Goal: Task Accomplishment & Management: Complete application form

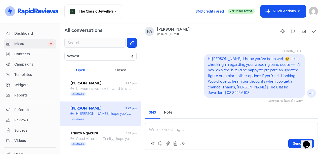
click at [25, 57] on div "Contacts" at bounding box center [30, 54] width 48 height 6
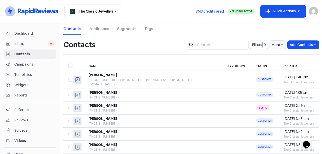
click at [308, 44] on button "Add Contacts" at bounding box center [303, 45] width 31 height 8
click at [274, 57] on button "Add a contact" at bounding box center [289, 56] width 59 height 10
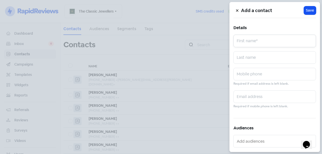
click at [255, 44] on input "text" at bounding box center [275, 41] width 83 height 13
click at [253, 77] on input "text" at bounding box center [275, 74] width 83 height 13
type input "0401965532"
click at [283, 44] on input "text" at bounding box center [275, 41] width 83 height 13
type input "Geogia"
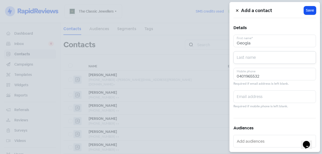
click at [273, 57] on input "text" at bounding box center [275, 57] width 83 height 13
type input "Rainso"
click at [314, 9] on div "Add a contact Icon For Loading Save Details [PERSON_NAME] First name* Rainso La…" at bounding box center [275, 77] width 91 height 150
click at [308, 10] on span "Save" at bounding box center [310, 10] width 8 height 5
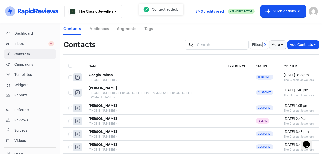
click at [112, 82] on div "[PHONE_NUMBER] <>" at bounding box center [153, 80] width 129 height 5
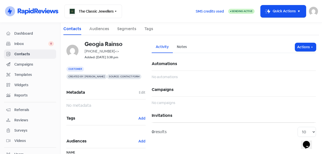
click at [142, 120] on button "Add" at bounding box center [142, 119] width 8 height 6
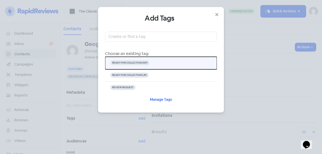
click at [158, 62] on button "READY FOR COLLECTION (GP)" at bounding box center [161, 63] width 112 height 13
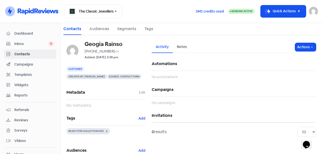
click at [299, 47] on button "Actions" at bounding box center [305, 47] width 21 height 8
click at [30, 47] on div "Inbox 0" at bounding box center [30, 44] width 48 height 6
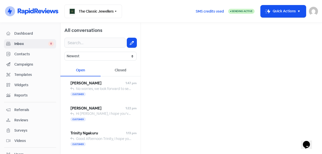
click at [23, 57] on div "Contacts" at bounding box center [30, 54] width 48 height 6
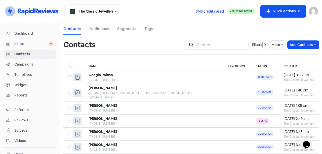
click at [293, 45] on button "Add Contacts" at bounding box center [303, 45] width 31 height 8
click at [280, 57] on button "Add a contact" at bounding box center [289, 56] width 59 height 10
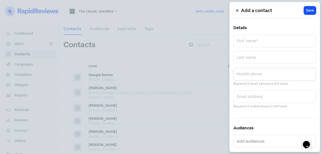
click at [259, 76] on input "text" at bounding box center [275, 74] width 83 height 13
click at [251, 42] on input "text" at bounding box center [275, 41] width 83 height 13
click at [253, 72] on input "text" at bounding box center [275, 74] width 83 height 13
paste input "414 765 787"
click at [238, 77] on input "414 765 787" at bounding box center [275, 74] width 83 height 13
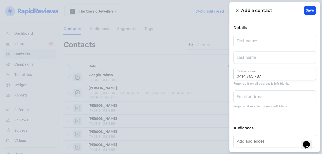
type input "0414 765 787"
click at [244, 41] on input "text" at bounding box center [275, 41] width 83 height 13
type input "[PERSON_NAME]"
click at [254, 50] on div "Add a contact Icon For Loading Save Details [PERSON_NAME] First name* Last name…" at bounding box center [275, 77] width 91 height 150
click at [257, 52] on input "text" at bounding box center [275, 57] width 83 height 13
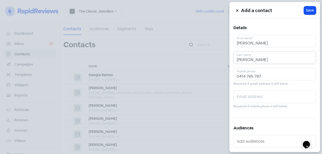
type input "[PERSON_NAME]"
click at [304, 5] on div "Add a contact Icon For Loading Save Details [PERSON_NAME] First name* [PERSON_N…" at bounding box center [275, 77] width 91 height 150
click at [306, 9] on span "Save" at bounding box center [310, 10] width 8 height 5
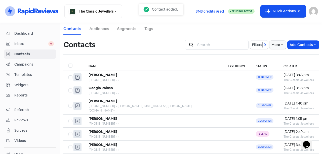
click at [109, 76] on b "[PERSON_NAME]" at bounding box center [103, 75] width 28 height 5
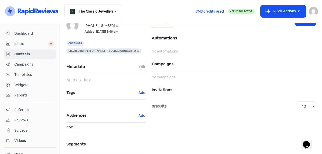
scroll to position [42, 0]
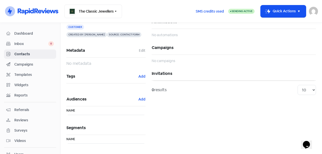
click at [140, 76] on button "Add" at bounding box center [142, 77] width 8 height 6
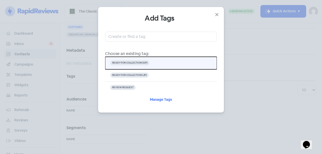
click at [176, 63] on button "READY FOR COLLECTION (GP)" at bounding box center [161, 63] width 112 height 13
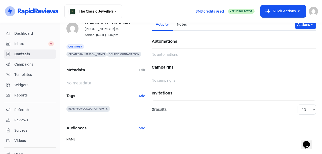
scroll to position [0, 0]
